Goal: Task Accomplishment & Management: Complete application form

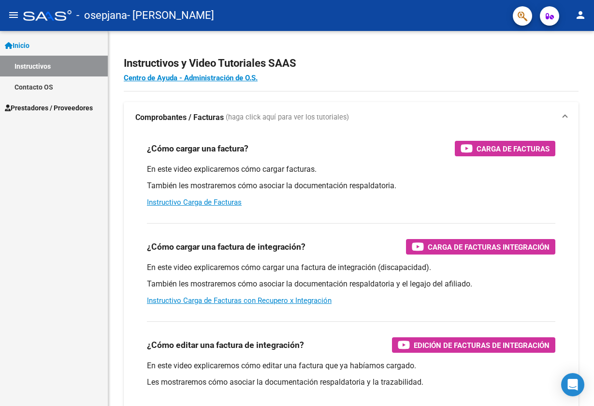
click at [49, 85] on link "Contacto OS" at bounding box center [54, 86] width 108 height 21
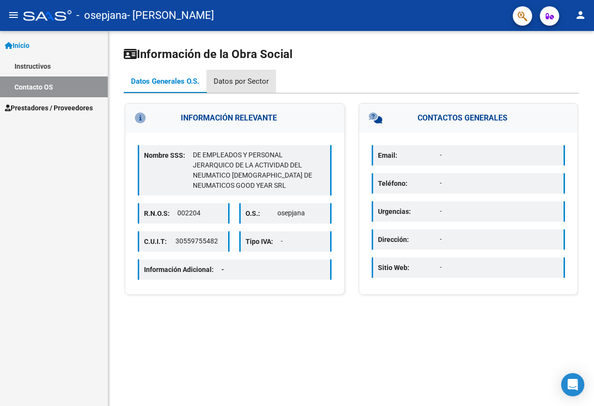
click at [251, 78] on div "Datos por Sector" at bounding box center [241, 81] width 55 height 11
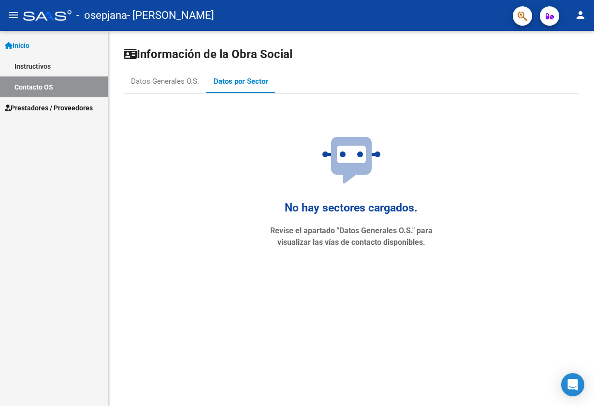
click at [28, 64] on link "Instructivos" at bounding box center [54, 66] width 108 height 21
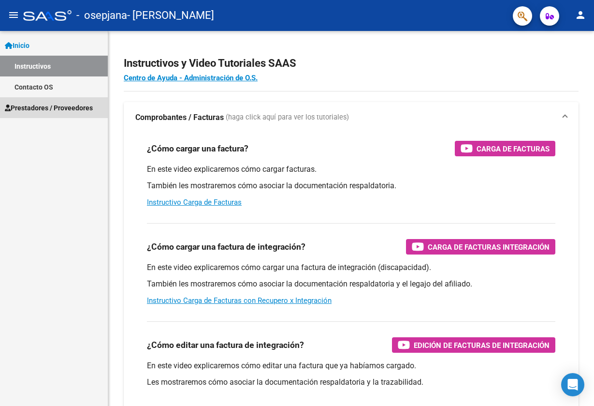
click at [42, 107] on span "Prestadores / Proveedores" at bounding box center [49, 108] width 88 height 11
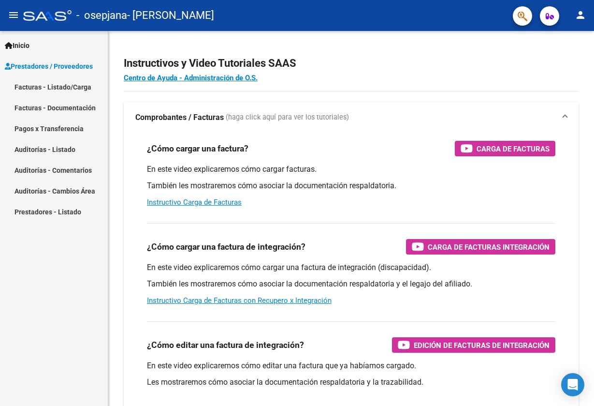
click at [65, 86] on link "Facturas - Listado/Carga" at bounding box center [54, 86] width 108 height 21
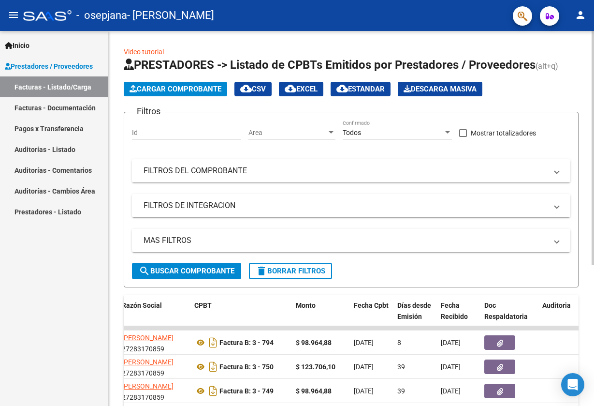
click at [198, 89] on span "Cargar Comprobante" at bounding box center [176, 89] width 92 height 9
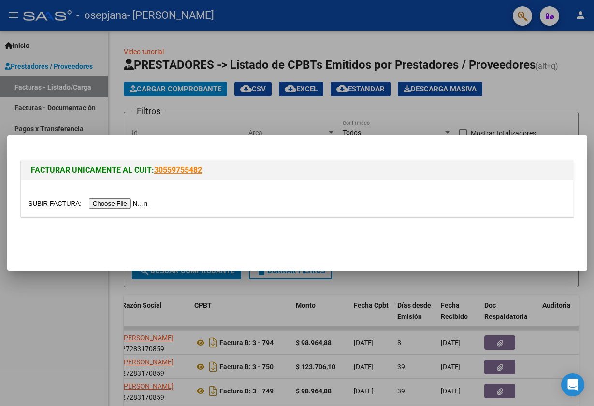
click at [105, 204] on input "file" at bounding box center [90, 203] width 122 height 10
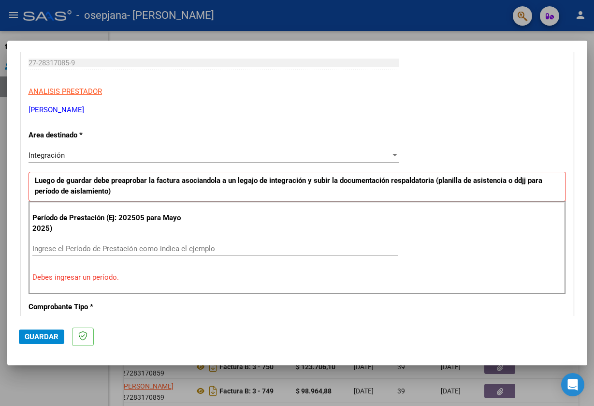
scroll to position [151, 0]
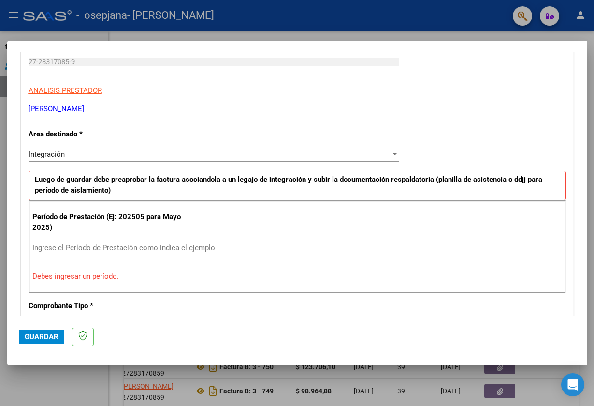
click at [116, 150] on div "Integración" at bounding box center [210, 154] width 362 height 9
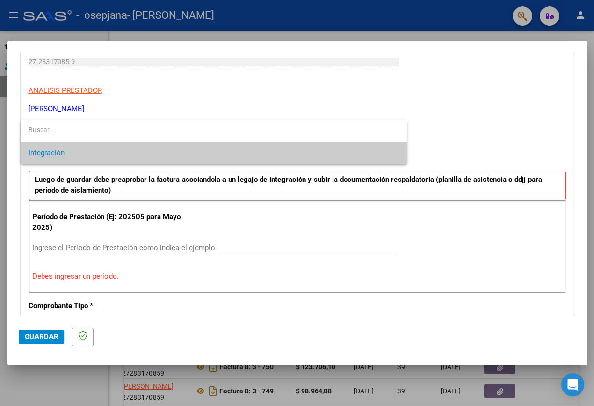
click at [441, 108] on div at bounding box center [297, 203] width 594 height 406
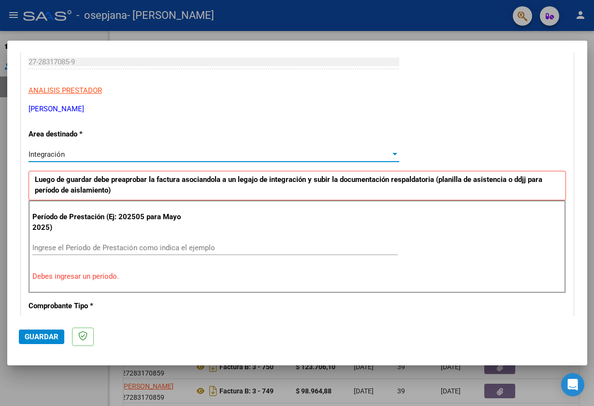
click at [51, 152] on span "Integración" at bounding box center [47, 154] width 36 height 9
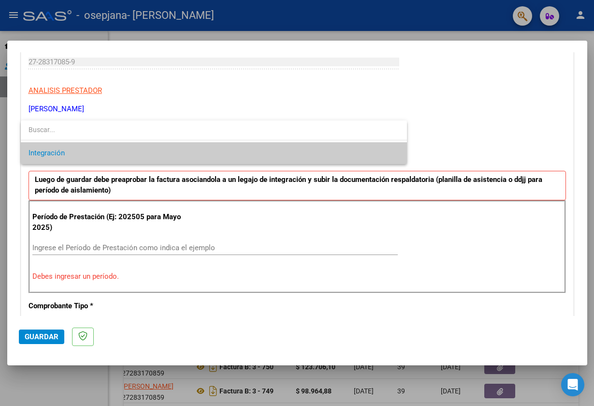
click at [455, 116] on div at bounding box center [297, 203] width 594 height 406
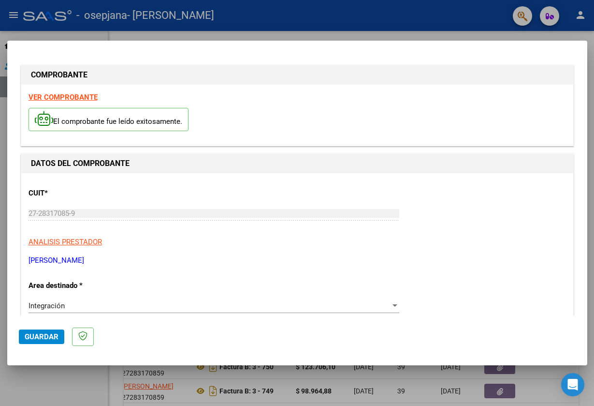
scroll to position [0, 0]
click at [108, 310] on div "Integración Seleccionar Area" at bounding box center [214, 305] width 371 height 15
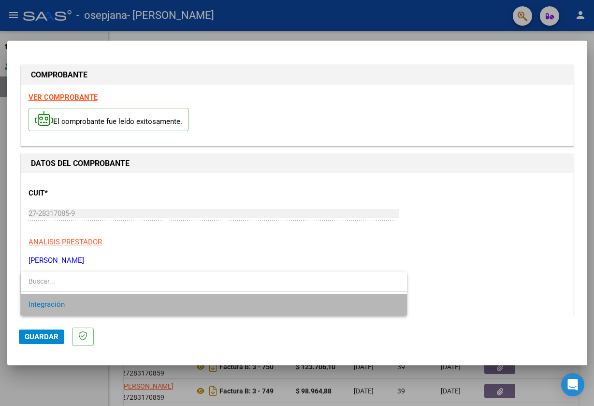
click at [108, 310] on span "Integración" at bounding box center [214, 305] width 371 height 22
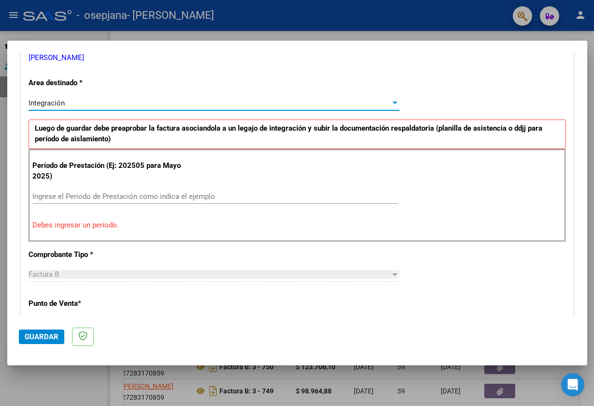
scroll to position [204, 0]
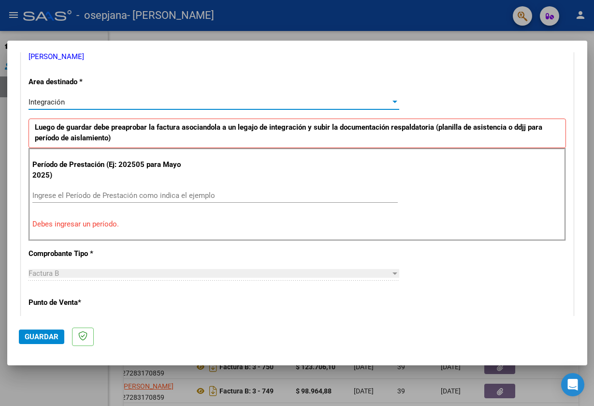
click at [118, 197] on input "Ingrese el Período de Prestación como indica el ejemplo" at bounding box center [215, 195] width 366 height 9
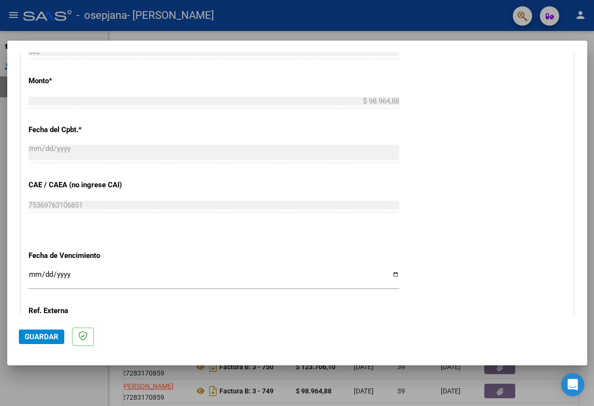
scroll to position [505, 0]
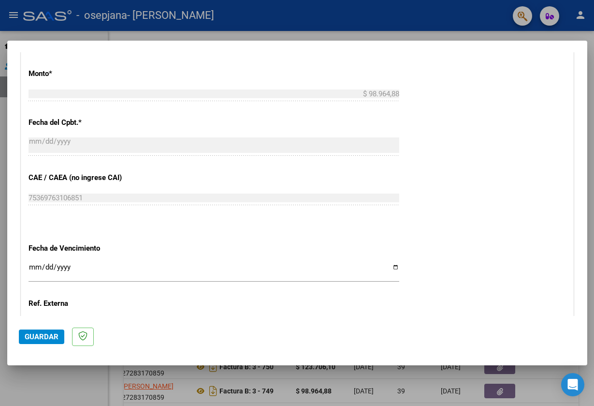
type input "202508"
click at [41, 263] on input "Ingresar la fecha" at bounding box center [214, 270] width 371 height 15
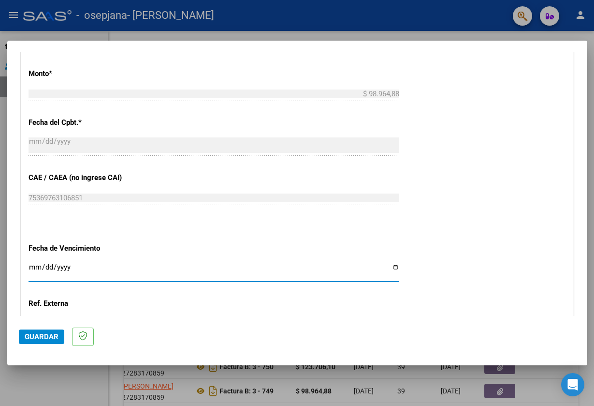
type input "[DATE]"
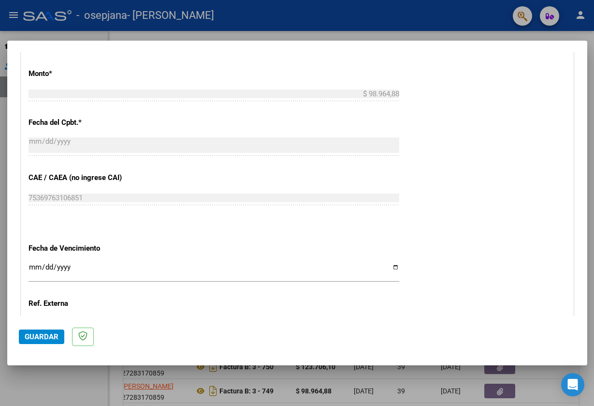
click at [138, 316] on div "Ingresar la ref." at bounding box center [214, 323] width 371 height 15
click at [44, 340] on span "Guardar" at bounding box center [42, 336] width 34 height 9
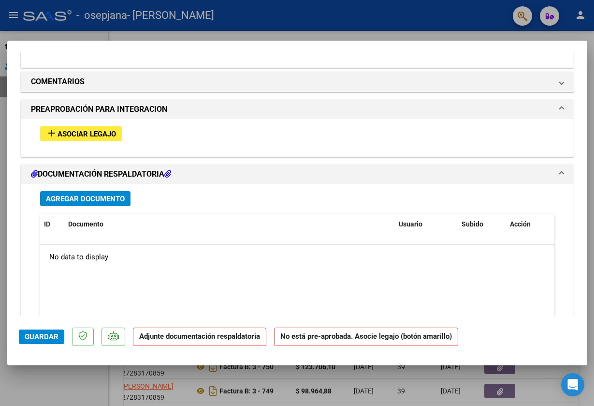
scroll to position [812, 0]
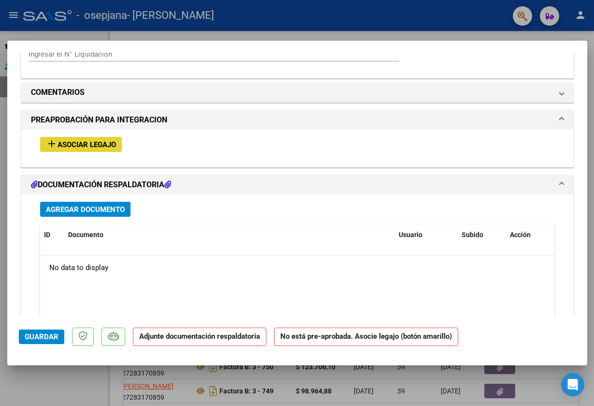
click at [74, 140] on span "Asociar Legajo" at bounding box center [87, 144] width 59 height 9
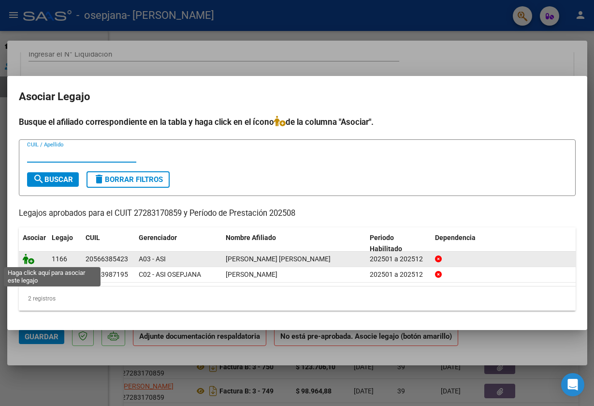
click at [30, 260] on icon at bounding box center [29, 258] width 12 height 11
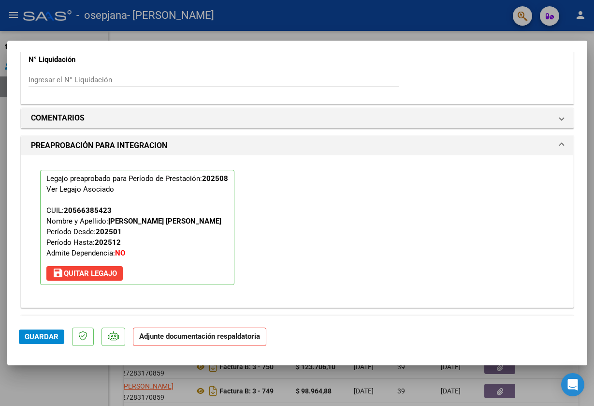
click at [170, 339] on strong "Adjunte documentación respaldatoria" at bounding box center [199, 336] width 121 height 9
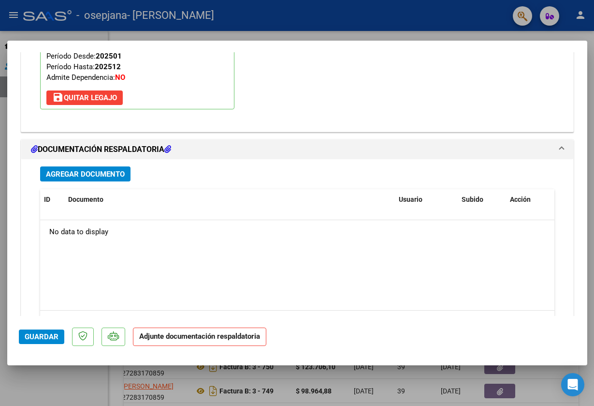
scroll to position [989, 0]
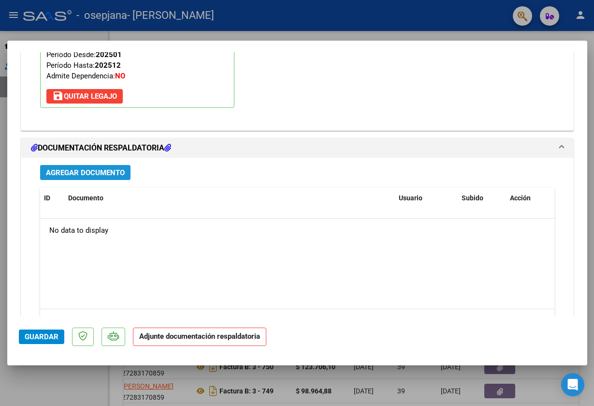
click at [109, 168] on span "Agregar Documento" at bounding box center [85, 172] width 79 height 9
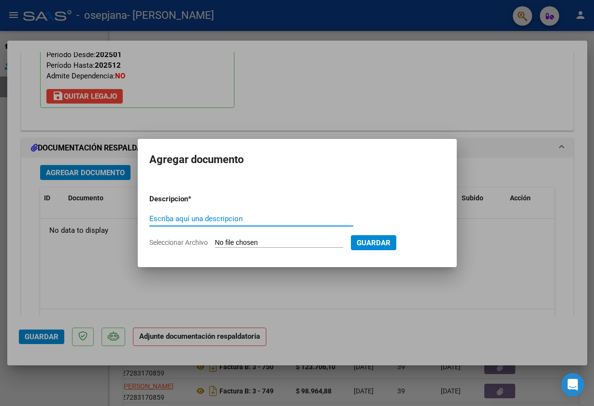
click at [184, 244] on span "Seleccionar Archivo" at bounding box center [178, 242] width 59 height 8
click at [215, 244] on input "Seleccionar Archivo" at bounding box center [279, 242] width 128 height 9
type input "C:\fakepath\CAE.pdf"
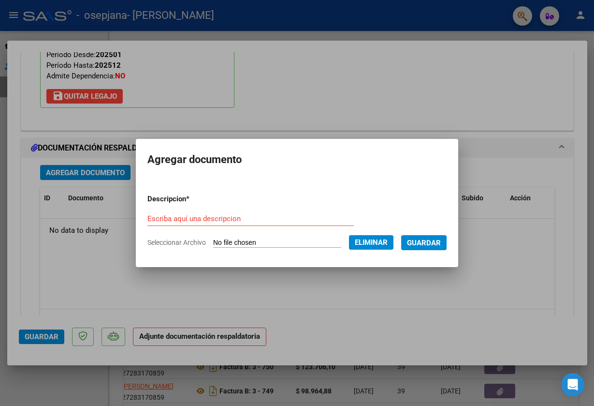
click at [181, 220] on input "Escriba aquí una descripcion" at bounding box center [251, 218] width 207 height 9
type input "CAE"
click at [427, 246] on span "Guardar" at bounding box center [424, 242] width 34 height 9
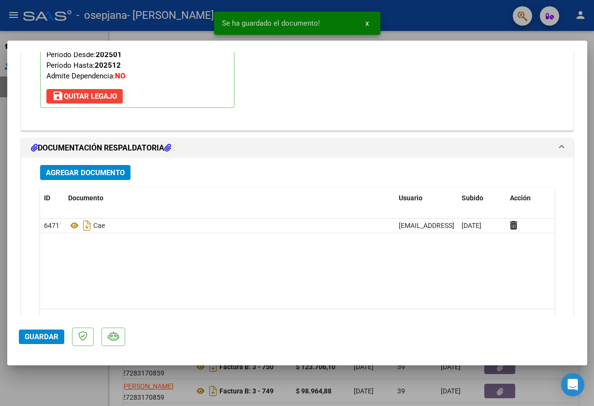
scroll to position [0, 0]
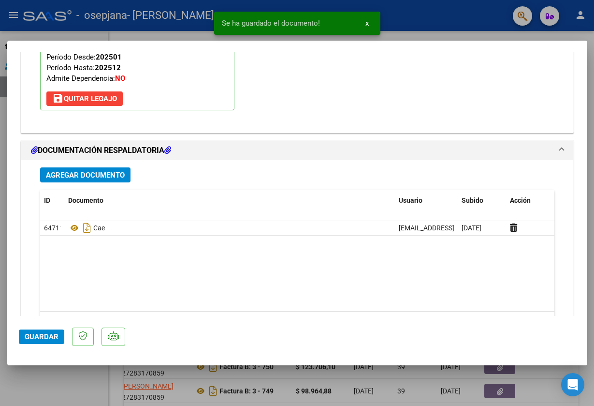
click at [117, 171] on span "Agregar Documento" at bounding box center [85, 175] width 79 height 9
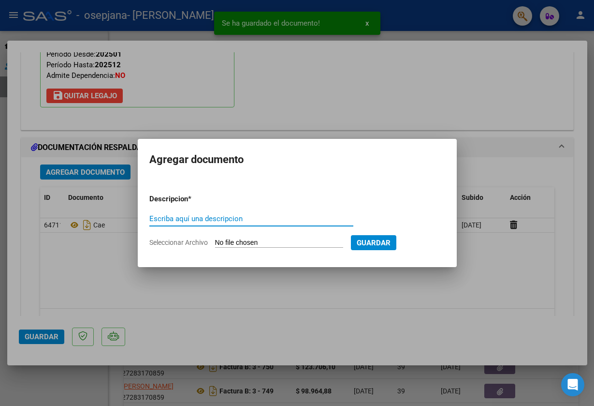
click at [168, 243] on span "Seleccionar Archivo" at bounding box center [178, 242] width 59 height 8
click at [215, 243] on input "Seleccionar Archivo" at bounding box center [279, 242] width 128 height 9
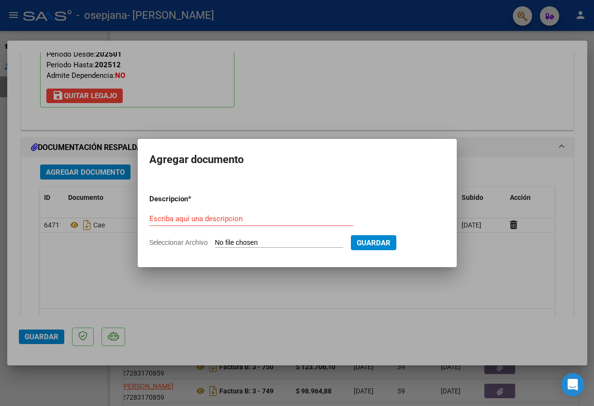
type input "C:\fakepath\Fono INFORME agosto [PERSON_NAME].pdf"
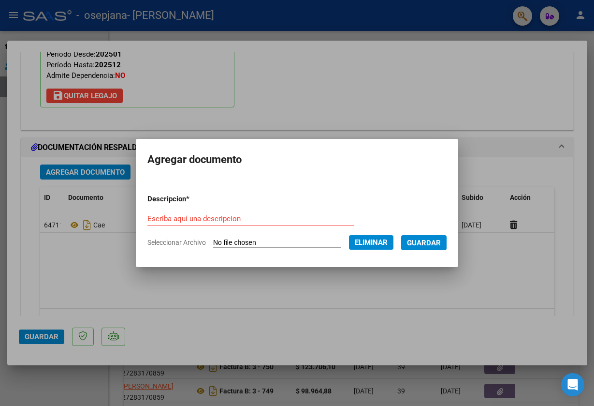
click at [172, 221] on input "Escriba aquí una descripcion" at bounding box center [251, 218] width 207 height 9
type input "Informe"
click at [430, 243] on span "Guardar" at bounding box center [424, 242] width 34 height 9
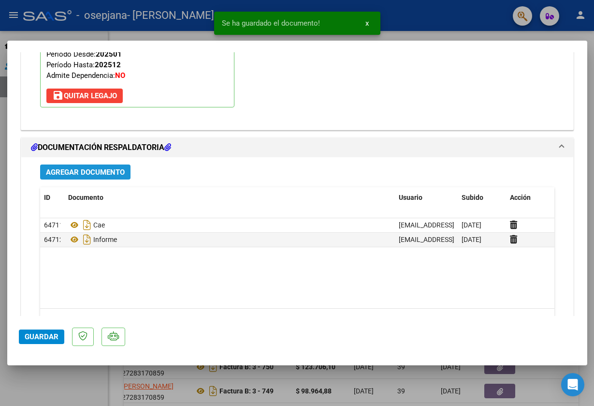
click at [106, 168] on span "Agregar Documento" at bounding box center [85, 172] width 79 height 9
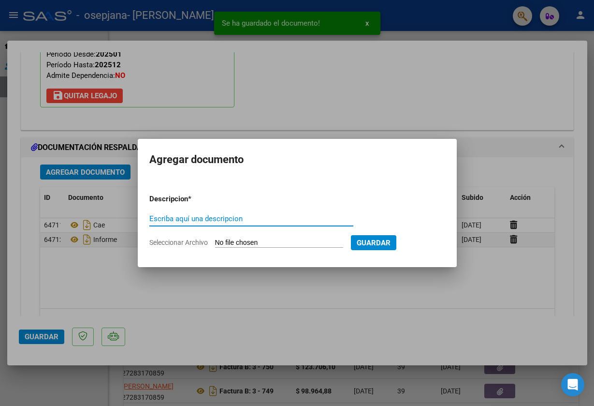
click at [189, 242] on span "Seleccionar Archivo" at bounding box center [178, 242] width 59 height 8
click at [215, 242] on input "Seleccionar Archivo" at bounding box center [279, 242] width 128 height 9
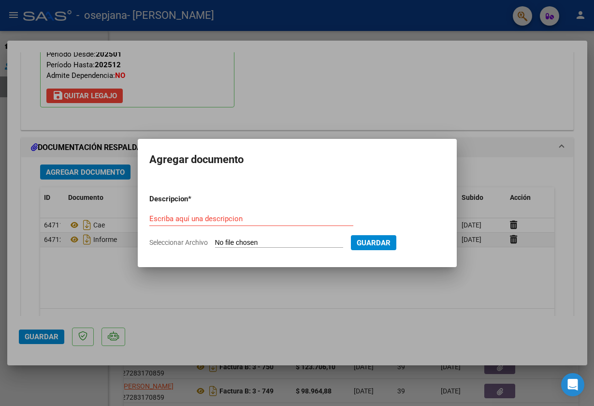
type input "C:\fakepath\PA [PERSON_NAME] AGOSTO.pdf"
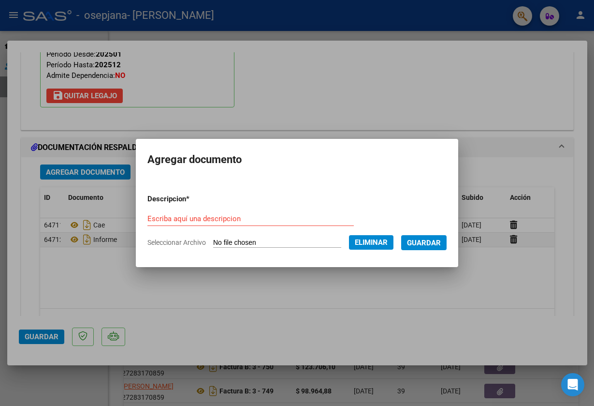
click at [168, 219] on input "Escriba aquí una descripcion" at bounding box center [251, 218] width 207 height 9
type input "Asistencia"
click at [435, 246] on span "Guardar" at bounding box center [424, 242] width 34 height 9
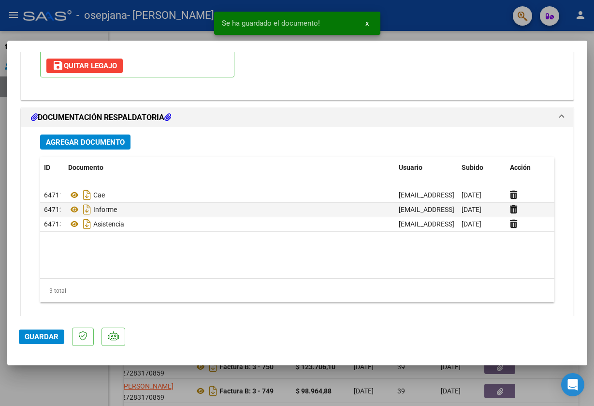
scroll to position [1019, 0]
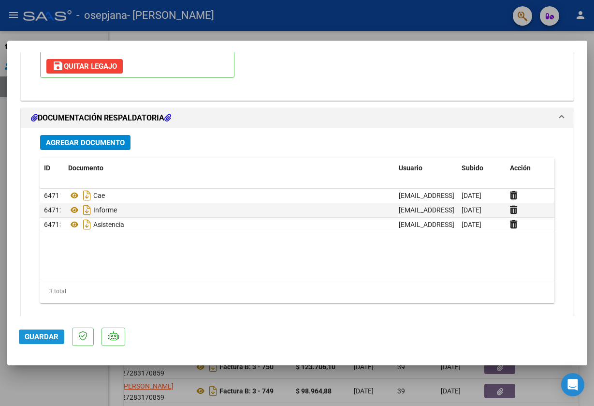
click at [33, 339] on span "Guardar" at bounding box center [42, 336] width 34 height 9
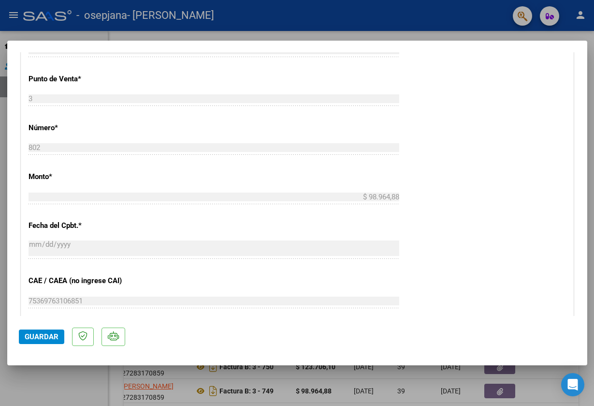
scroll to position [0, 0]
click at [355, 32] on div at bounding box center [297, 203] width 594 height 406
type input "$ 0,00"
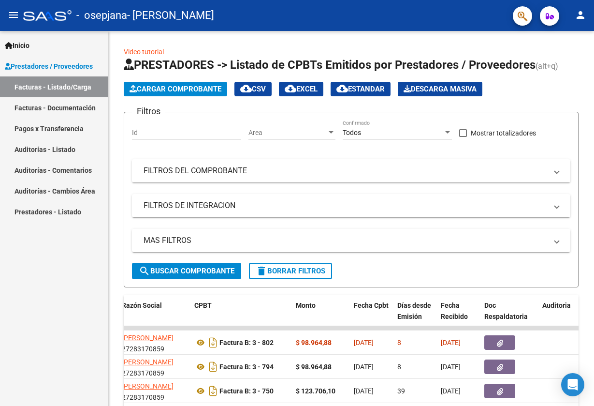
click at [584, 18] on mat-icon "person" at bounding box center [581, 15] width 12 height 12
click at [560, 66] on button "exit_to_app Salir" at bounding box center [561, 63] width 59 height 23
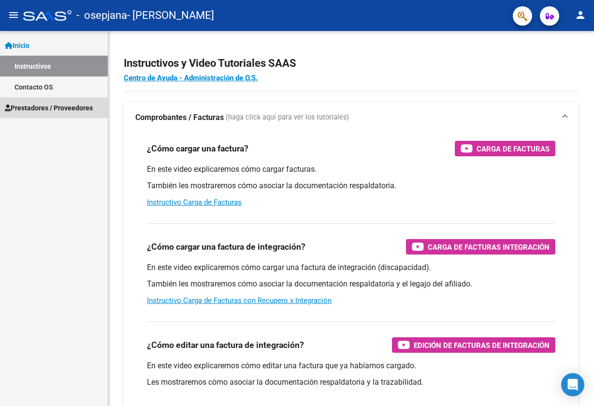
click at [58, 108] on span "Prestadores / Proveedores" at bounding box center [49, 108] width 88 height 11
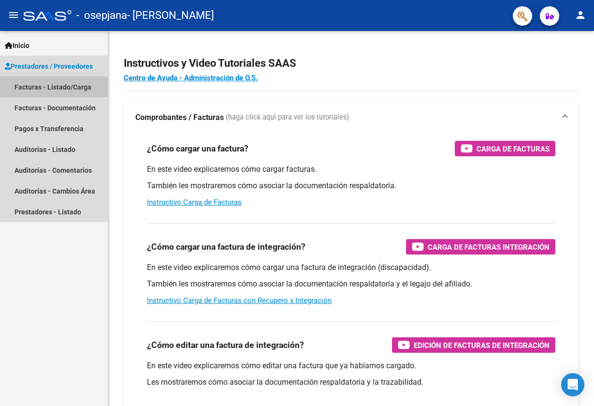
click at [67, 85] on link "Facturas - Listado/Carga" at bounding box center [54, 86] width 108 height 21
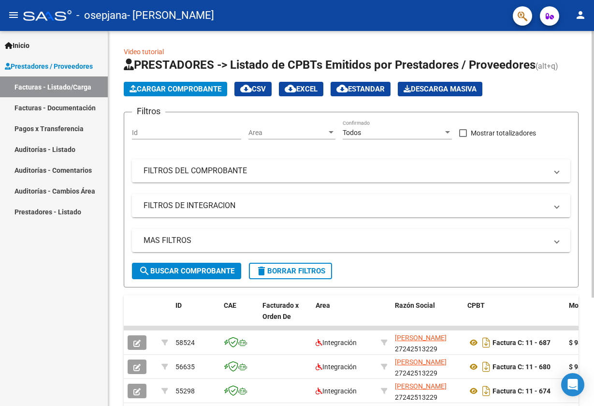
click at [164, 90] on span "Cargar Comprobante" at bounding box center [176, 89] width 92 height 9
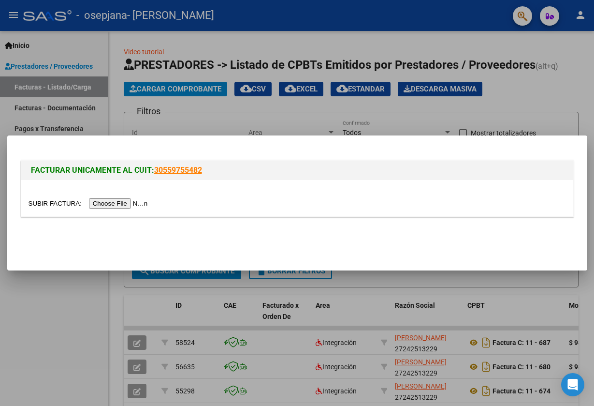
click at [92, 205] on input "file" at bounding box center [90, 203] width 122 height 10
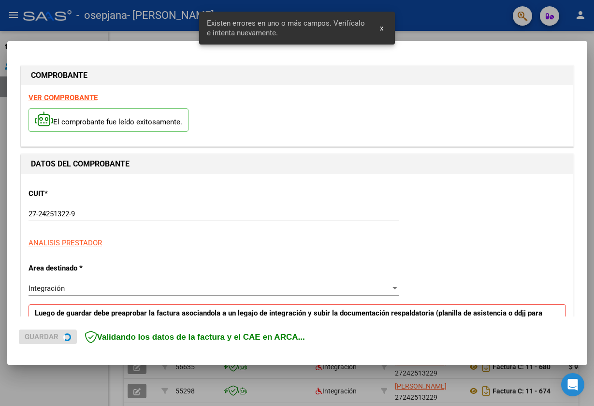
scroll to position [185, 0]
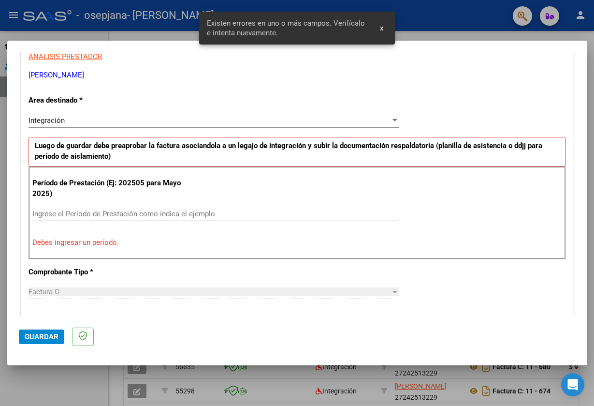
click at [47, 211] on input "Ingrese el Período de Prestación como indica el ejemplo" at bounding box center [215, 213] width 366 height 9
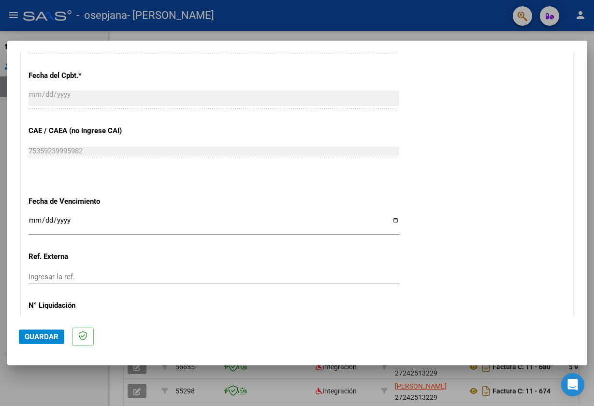
scroll to position [0, 0]
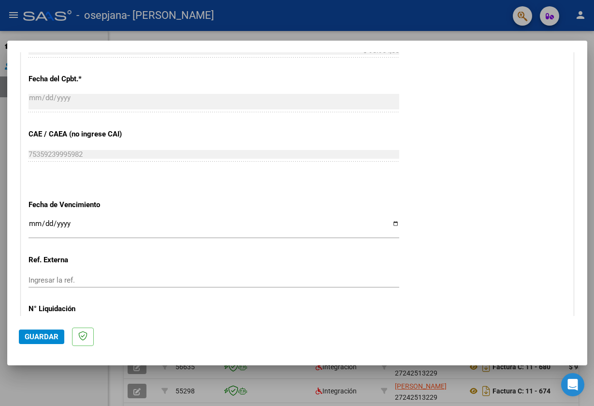
type input "202508"
click at [57, 220] on input "Ingresar la fecha" at bounding box center [214, 227] width 371 height 15
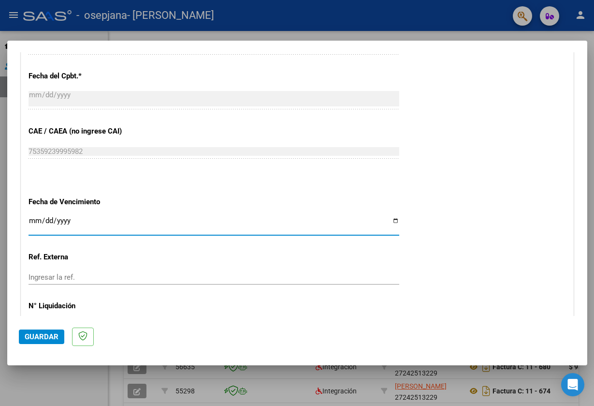
click at [34, 217] on input "Ingresar la fecha" at bounding box center [214, 224] width 371 height 15
type input "[DATE]"
click at [165, 217] on input "[DATE]" at bounding box center [214, 224] width 371 height 15
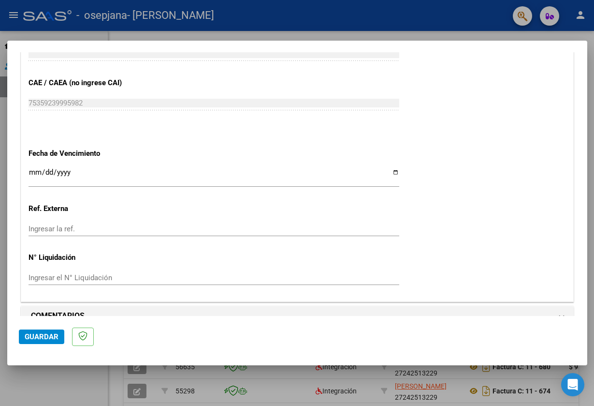
scroll to position [577, 0]
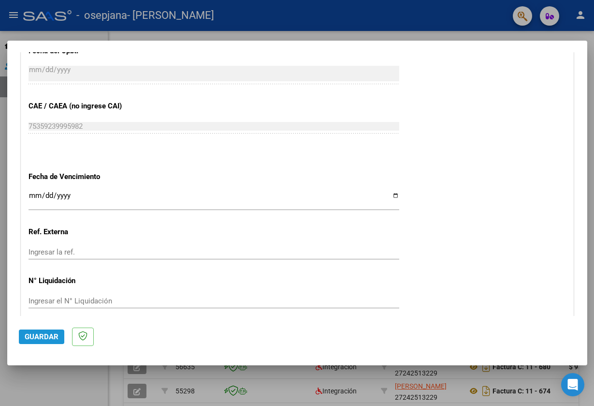
click at [37, 336] on span "Guardar" at bounding box center [42, 336] width 34 height 9
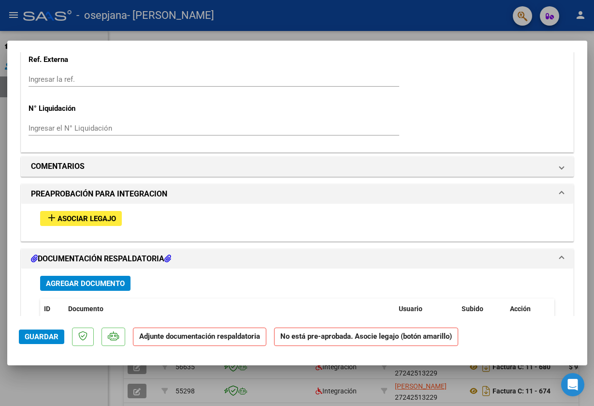
scroll to position [740, 0]
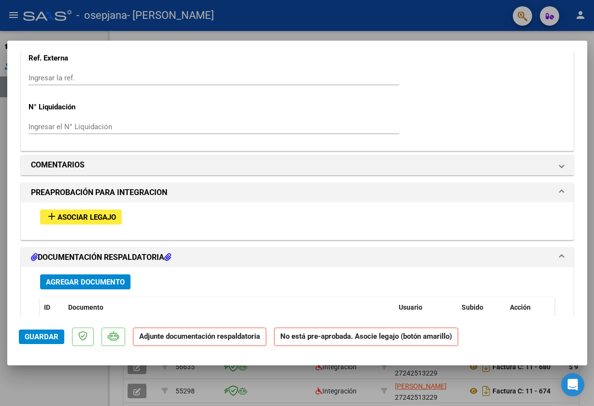
click at [82, 213] on span "Asociar Legajo" at bounding box center [87, 217] width 59 height 9
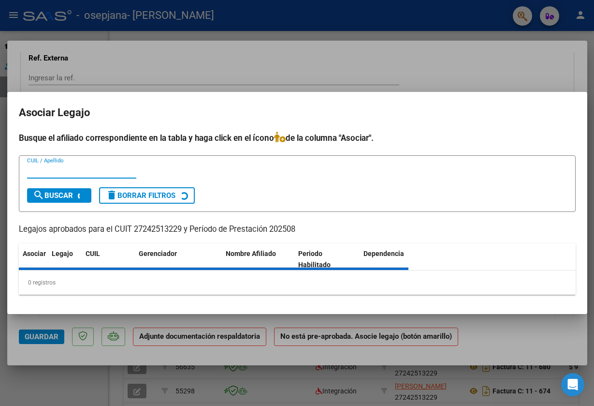
scroll to position [0, 0]
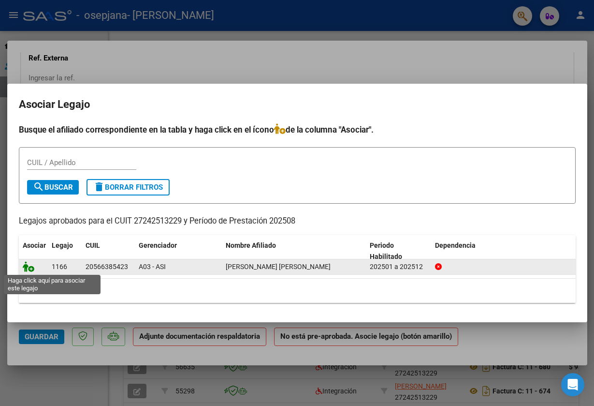
click at [30, 267] on icon at bounding box center [29, 266] width 12 height 11
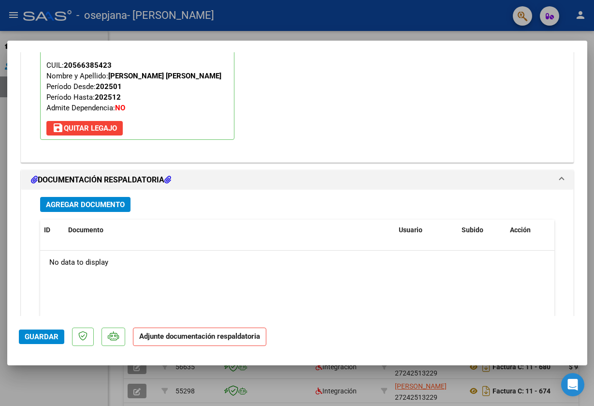
scroll to position [969, 0]
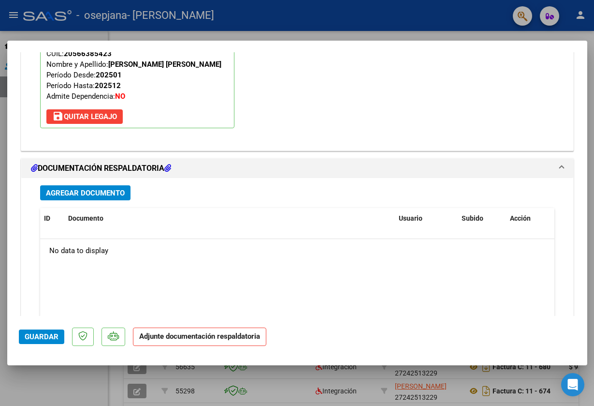
click at [101, 189] on span "Agregar Documento" at bounding box center [85, 193] width 79 height 9
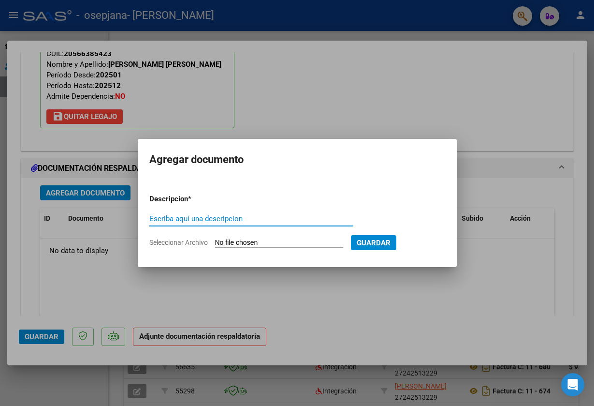
click at [176, 243] on span "Seleccionar Archivo" at bounding box center [178, 242] width 59 height 8
click at [215, 243] on input "Seleccionar Archivo" at bounding box center [279, 242] width 128 height 9
type input "C:\fakepath\CAE.pdf"
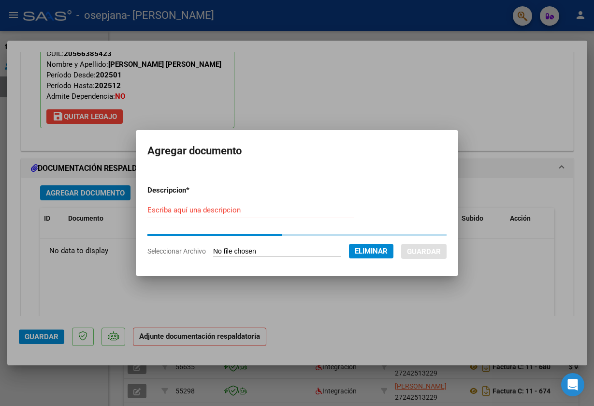
scroll to position [0, 0]
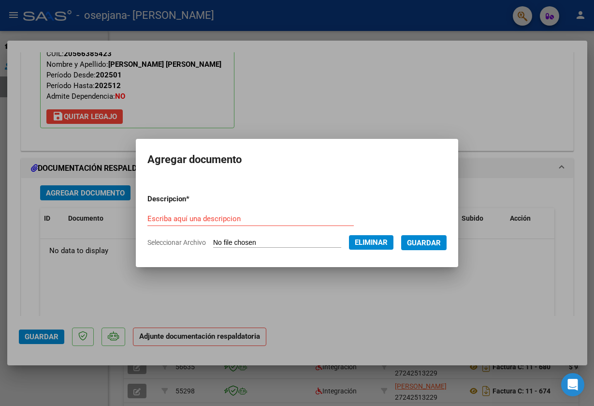
click at [166, 222] on input "Escriba aquí una descripcion" at bounding box center [251, 218] width 207 height 9
type input "CAE"
click at [430, 241] on span "Guardar" at bounding box center [424, 242] width 34 height 9
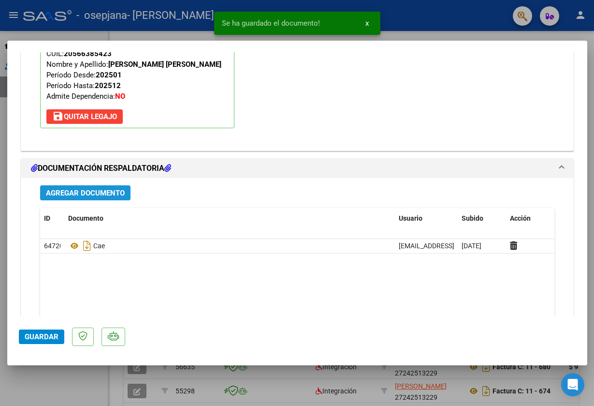
click at [98, 189] on span "Agregar Documento" at bounding box center [85, 193] width 79 height 9
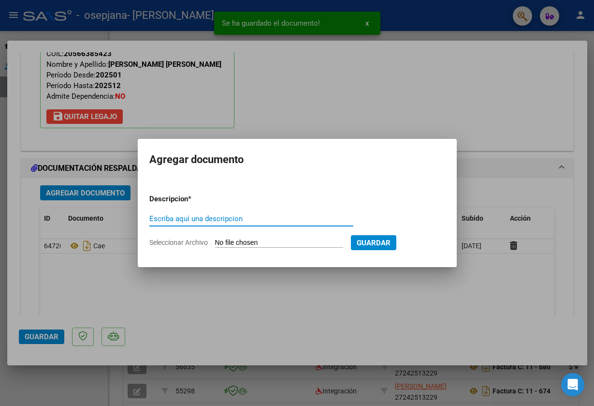
click at [169, 241] on span "Seleccionar Archivo" at bounding box center [178, 242] width 59 height 8
click at [215, 241] on input "Seleccionar Archivo" at bounding box center [279, 242] width 128 height 9
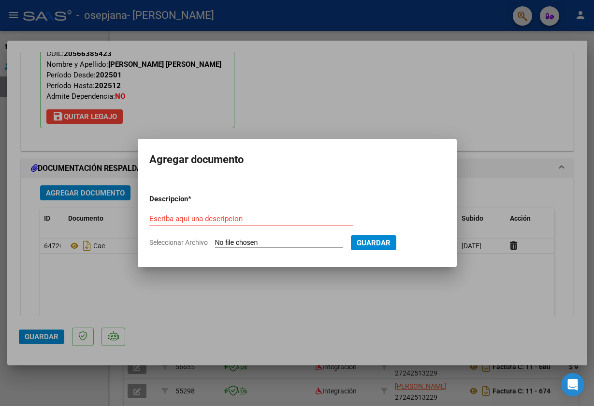
type input "C:\fakepath\Informe agosto 2025 Simon Salinas.pdf"
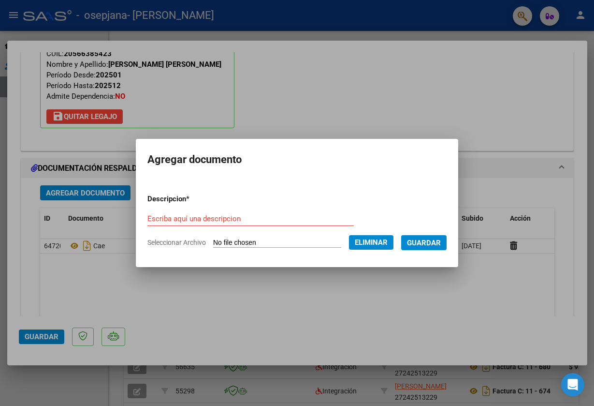
click at [183, 218] on input "Escriba aquí una descripcion" at bounding box center [251, 218] width 207 height 9
type input "Informe"
click at [441, 241] on span "Guardar" at bounding box center [424, 242] width 34 height 9
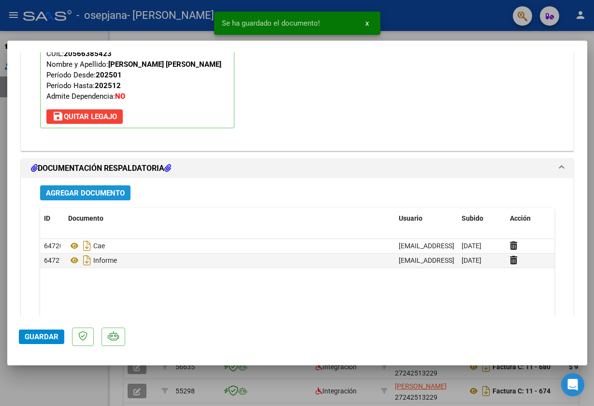
click at [88, 189] on span "Agregar Documento" at bounding box center [85, 193] width 79 height 9
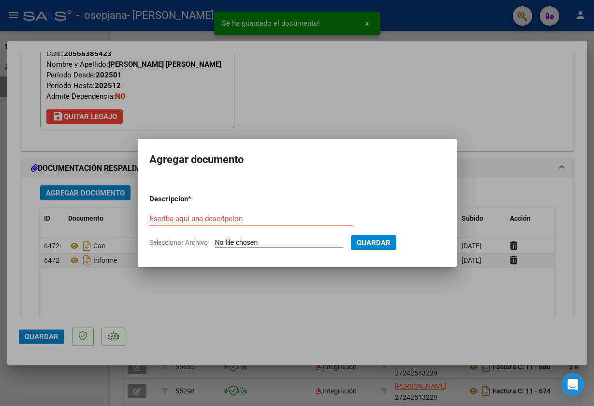
click at [175, 243] on span "Seleccionar Archivo" at bounding box center [178, 242] width 59 height 8
click at [215, 243] on input "Seleccionar Archivo" at bounding box center [279, 242] width 128 height 9
type input "C:\fakepath\PA PSICO SALINAS AGOSTO.pdf"
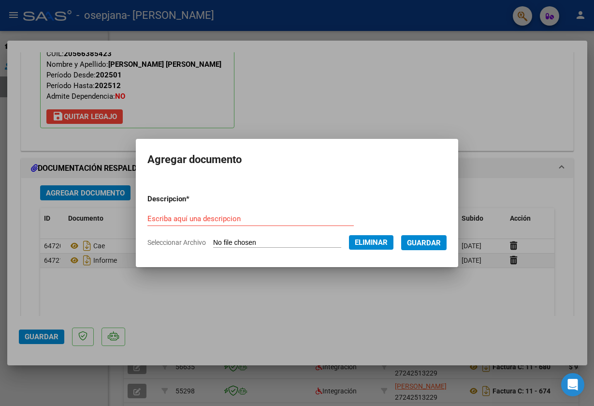
click at [178, 219] on input "Escriba aquí una descripcion" at bounding box center [251, 218] width 207 height 9
type input "Asistencia"
click at [441, 244] on span "Guardar" at bounding box center [424, 242] width 34 height 9
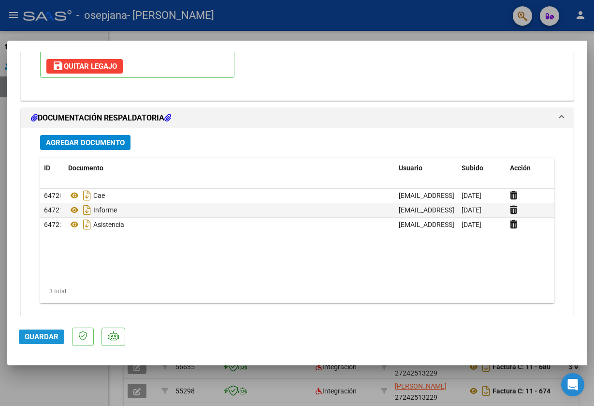
click at [46, 339] on span "Guardar" at bounding box center [42, 336] width 34 height 9
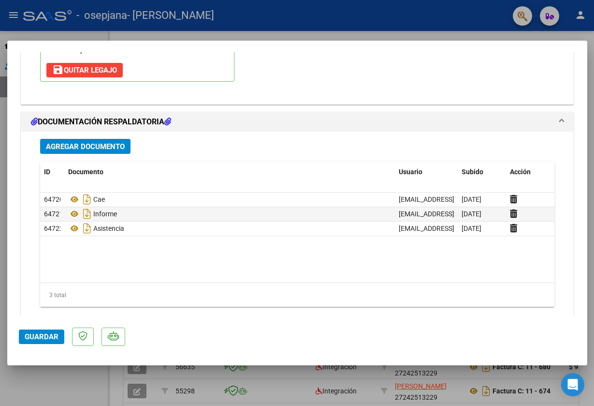
click at [356, 17] on div at bounding box center [297, 203] width 594 height 406
type input "$ 0,00"
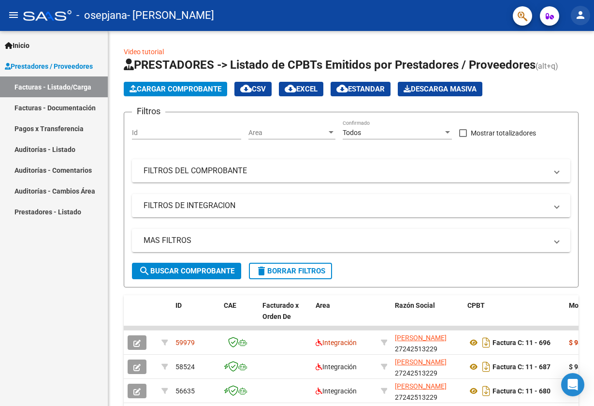
click at [578, 16] on mat-icon "person" at bounding box center [581, 15] width 12 height 12
click at [561, 68] on button "exit_to_app Salir" at bounding box center [561, 63] width 59 height 23
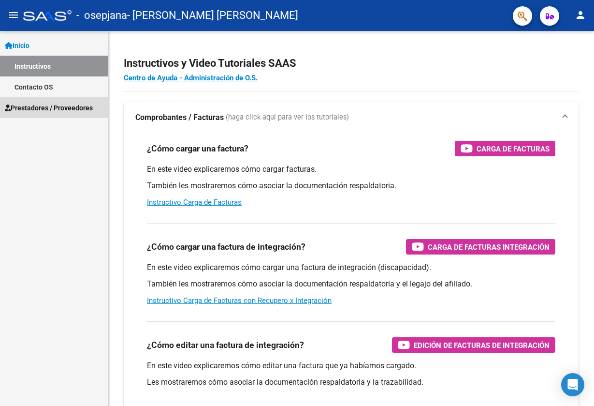
click at [71, 111] on span "Prestadores / Proveedores" at bounding box center [49, 108] width 88 height 11
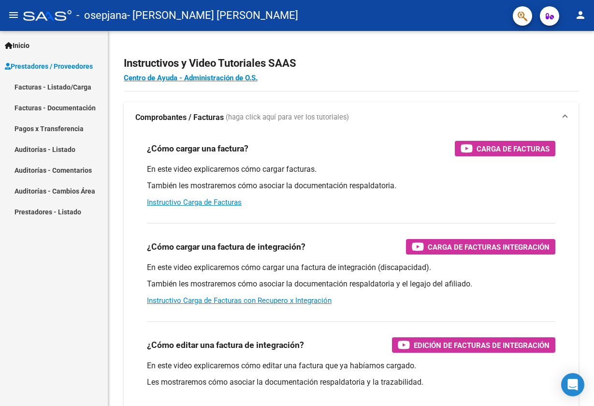
click at [72, 89] on link "Facturas - Listado/Carga" at bounding box center [54, 86] width 108 height 21
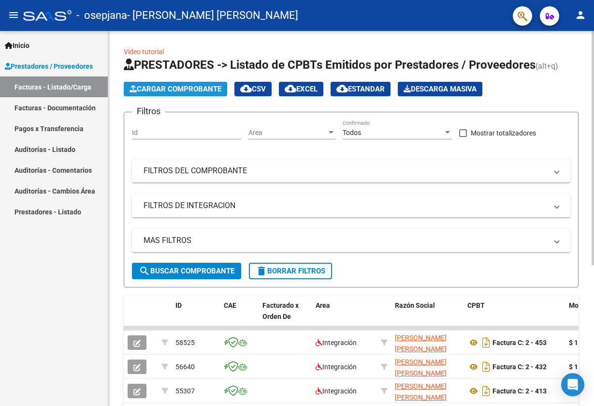
click at [182, 89] on span "Cargar Comprobante" at bounding box center [176, 89] width 92 height 9
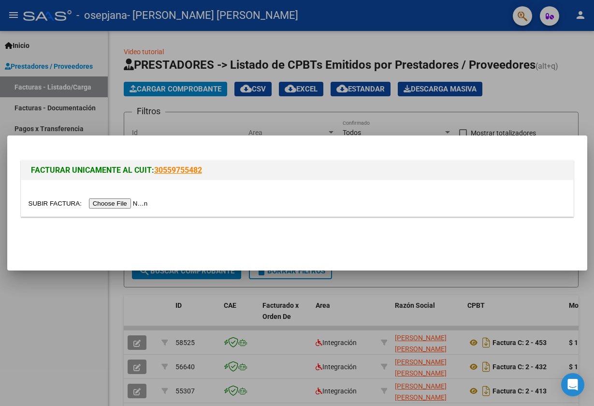
click at [100, 204] on input "file" at bounding box center [90, 203] width 122 height 10
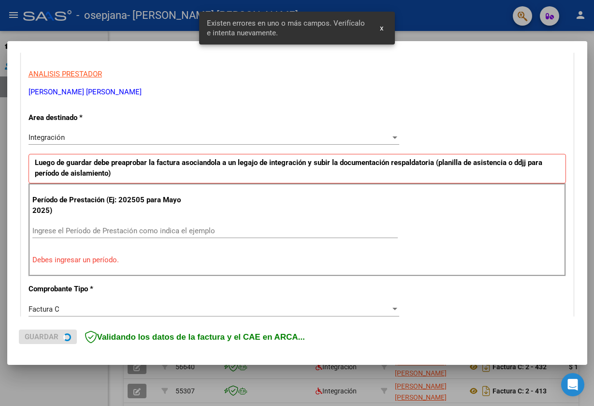
scroll to position [185, 0]
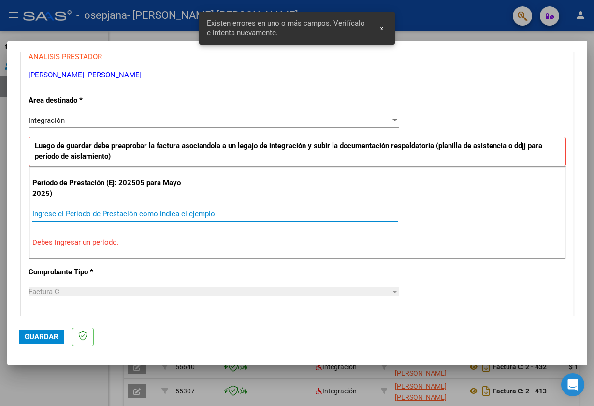
click at [105, 212] on input "Ingrese el Período de Prestación como indica el ejemplo" at bounding box center [215, 213] width 366 height 9
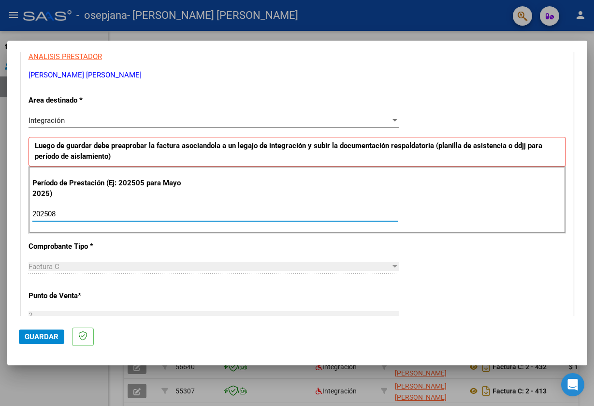
type input "202508"
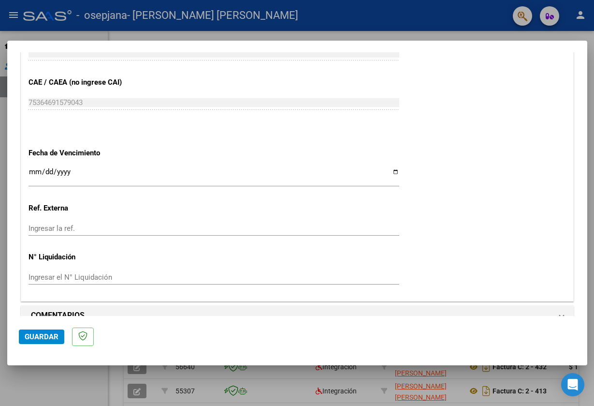
scroll to position [600, 0]
click at [55, 168] on input "Ingresar la fecha" at bounding box center [214, 175] width 371 height 15
type input "2025-09-13"
click at [266, 177] on div "2025-09-13 Ingresar la fecha" at bounding box center [214, 181] width 371 height 30
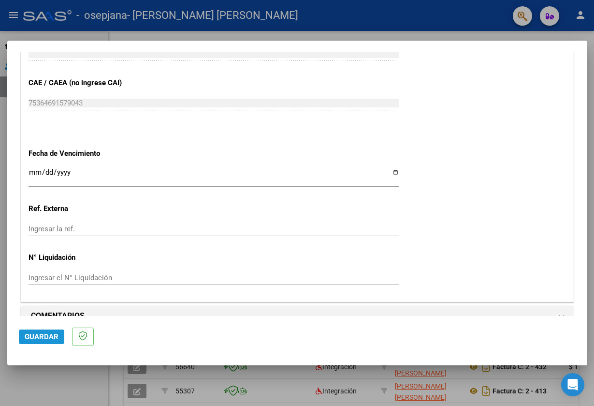
click at [44, 337] on span "Guardar" at bounding box center [42, 336] width 34 height 9
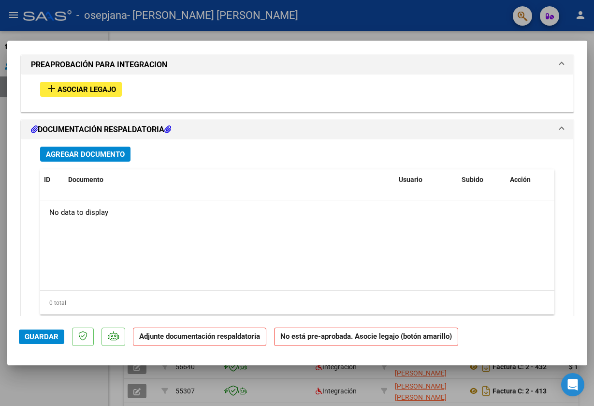
scroll to position [874, 0]
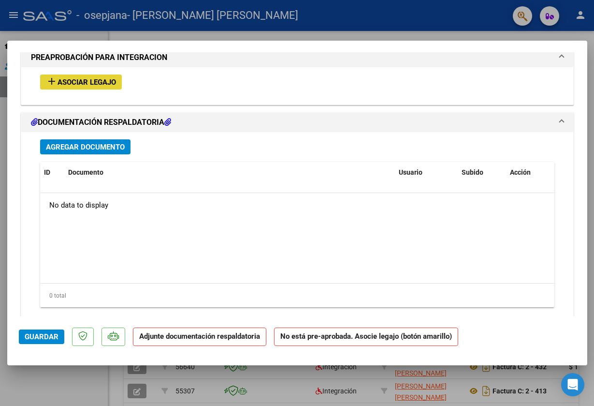
click at [86, 78] on span "Asociar Legajo" at bounding box center [87, 82] width 59 height 9
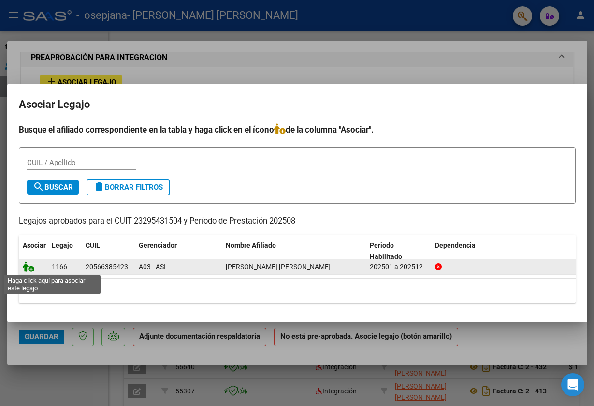
click at [28, 268] on icon at bounding box center [29, 266] width 12 height 11
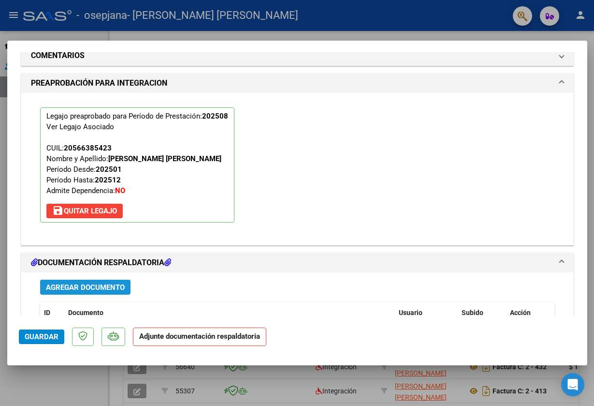
click at [77, 283] on span "Agregar Documento" at bounding box center [85, 287] width 79 height 9
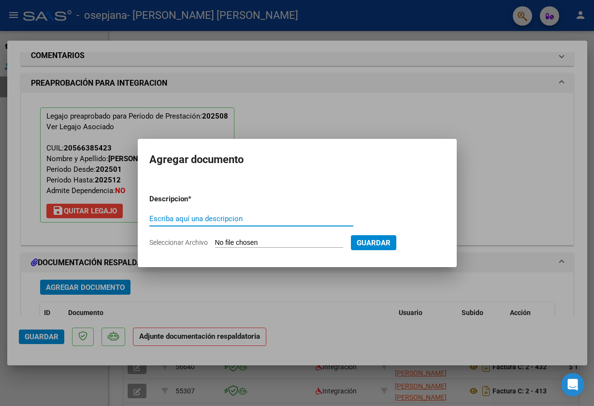
click at [171, 242] on span "Seleccionar Archivo" at bounding box center [178, 242] width 59 height 8
click at [215, 242] on input "Seleccionar Archivo" at bounding box center [279, 242] width 128 height 9
type input "C:\fakepath\CAE.pdf"
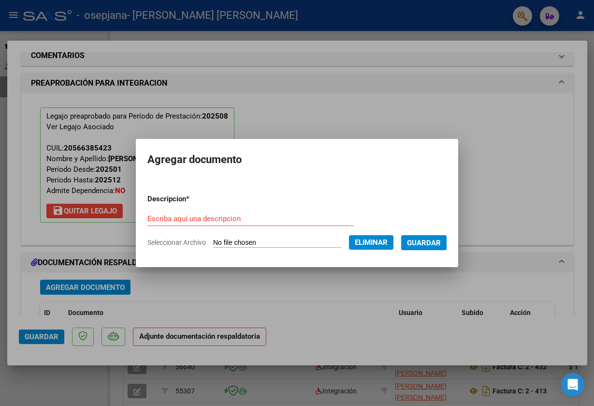
click at [173, 219] on input "Escriba aquí una descripcion" at bounding box center [251, 218] width 207 height 9
type input "CAE"
click at [438, 246] on span "Guardar" at bounding box center [424, 242] width 34 height 9
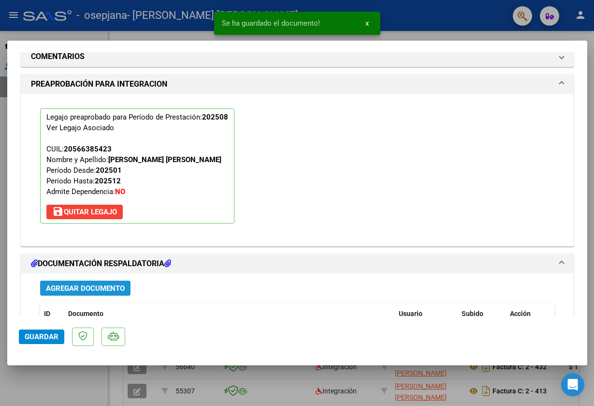
click at [75, 284] on span "Agregar Documento" at bounding box center [85, 288] width 79 height 9
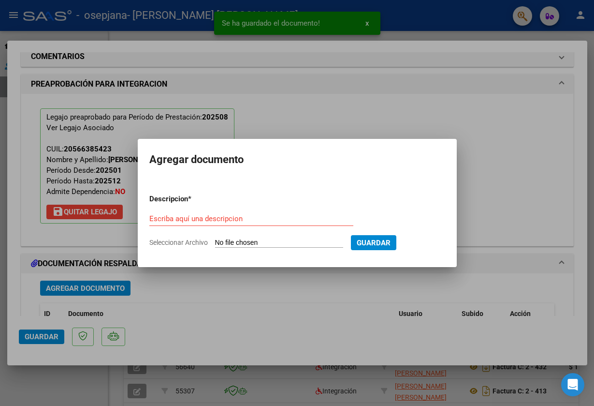
click at [178, 242] on span "Seleccionar Archivo" at bounding box center [178, 242] width 59 height 8
click at [215, 242] on input "Seleccionar Archivo" at bounding box center [279, 242] width 128 height 9
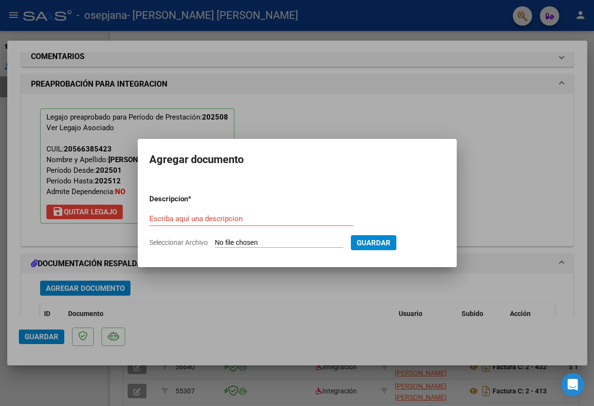
type input "C:\fakepath\INFORME AGO 2025.pdf"
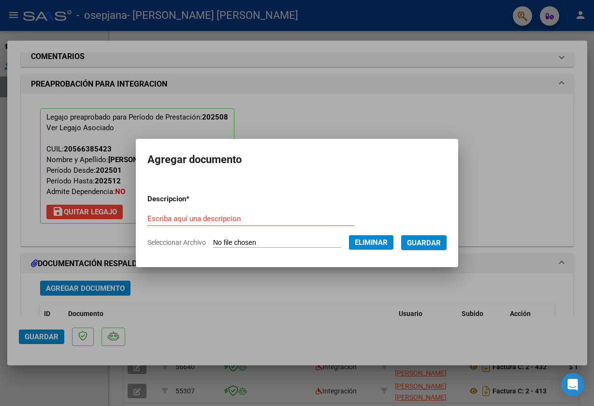
click at [172, 219] on input "Escriba aquí una descripcion" at bounding box center [251, 218] width 207 height 9
type input "INFORME"
click at [436, 246] on span "Guardar" at bounding box center [424, 242] width 34 height 9
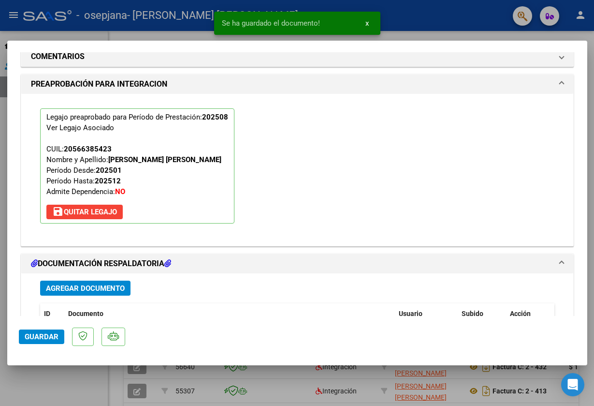
click at [108, 284] on span "Agregar Documento" at bounding box center [85, 288] width 79 height 9
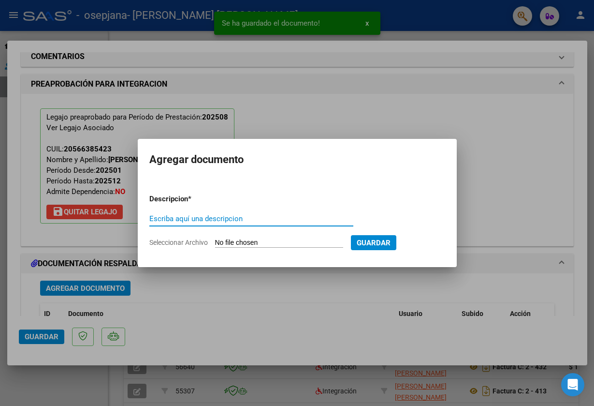
click at [200, 242] on span "Seleccionar Archivo" at bounding box center [178, 242] width 59 height 8
click at [215, 242] on input "Seleccionar Archivo" at bounding box center [279, 242] width 128 height 9
type input "C:\fakepath\PA TO SALINAS AGOSTO.pdf"
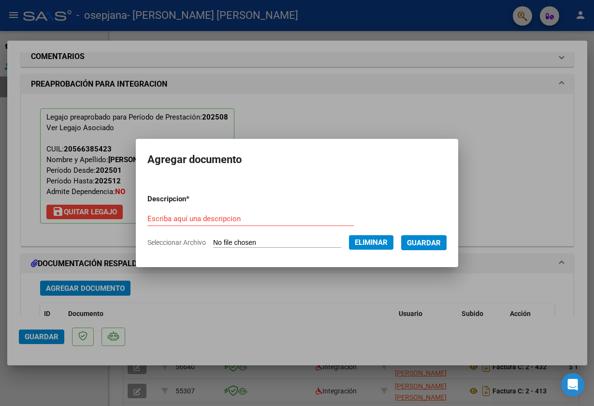
click at [177, 221] on input "Escriba aquí una descripcion" at bounding box center [251, 218] width 207 height 9
type input "ASISTENCIA"
click at [433, 243] on span "Guardar" at bounding box center [424, 242] width 34 height 9
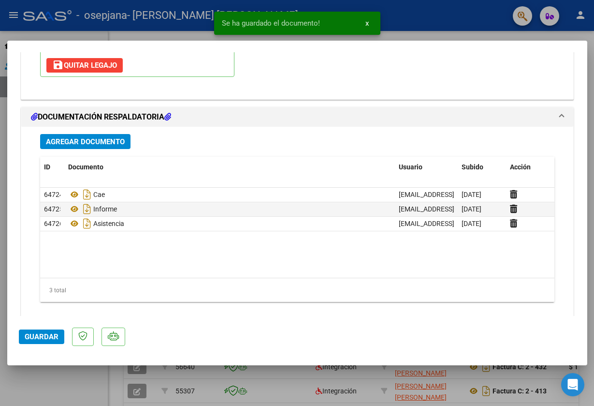
scroll to position [1019, 0]
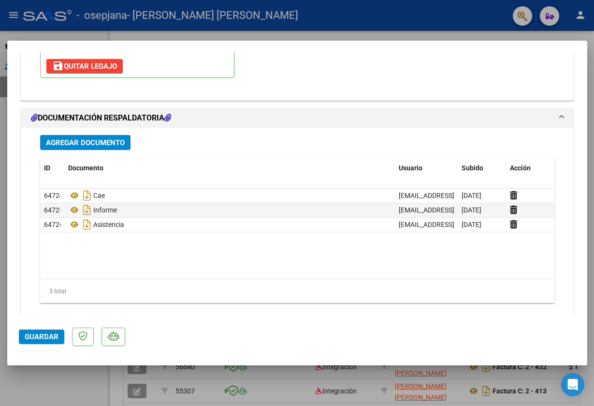
click at [44, 337] on span "Guardar" at bounding box center [42, 336] width 34 height 9
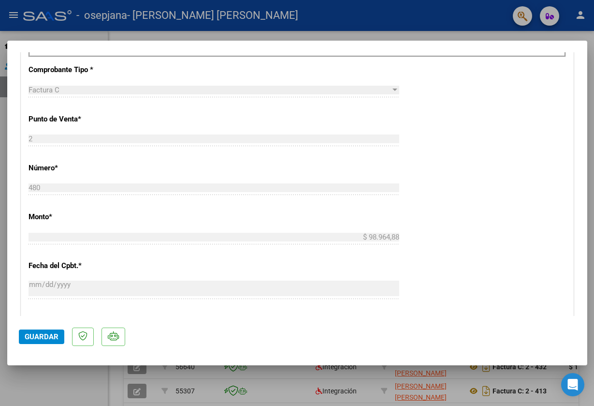
scroll to position [374, 0]
click at [328, 23] on div at bounding box center [297, 203] width 594 height 406
type input "$ 0,00"
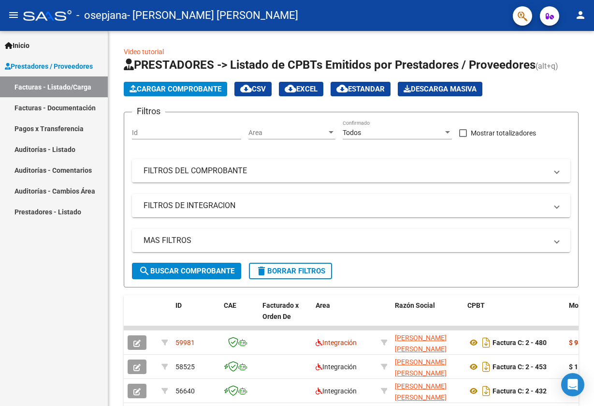
click at [586, 18] on mat-icon "person" at bounding box center [581, 15] width 12 height 12
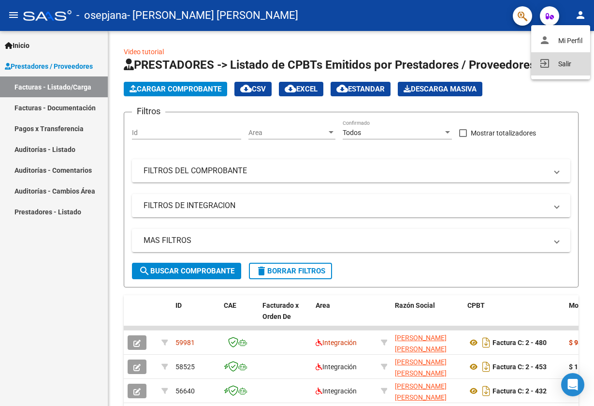
click at [562, 65] on button "exit_to_app Salir" at bounding box center [561, 63] width 59 height 23
